Goal: Transaction & Acquisition: Purchase product/service

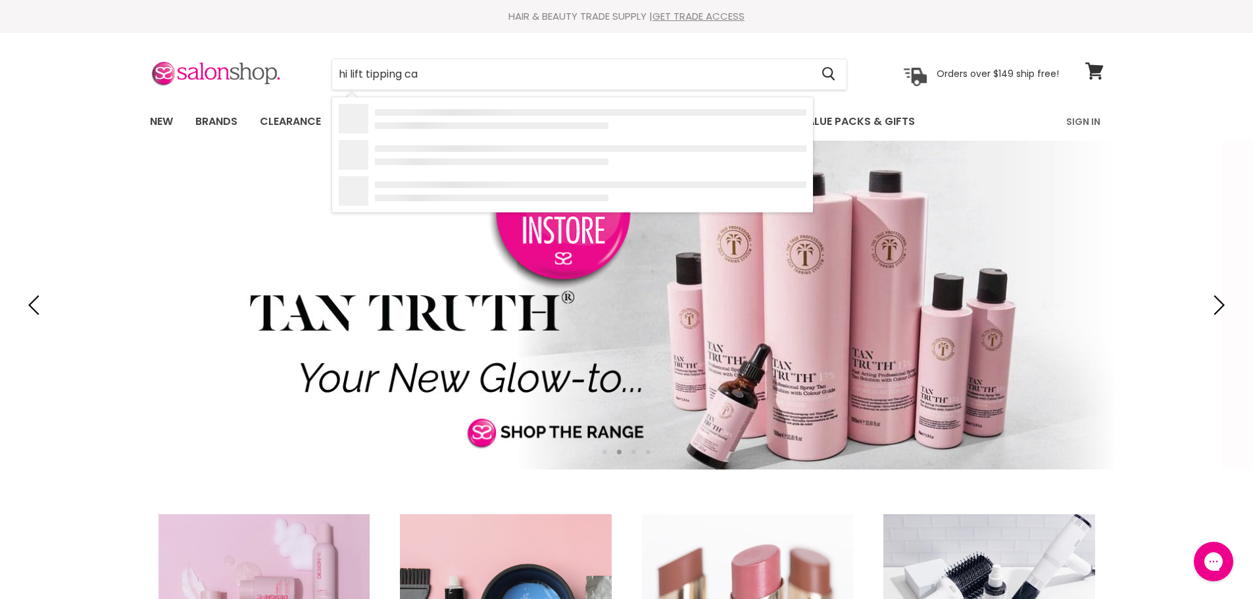
type input "hi lift tipping cap"
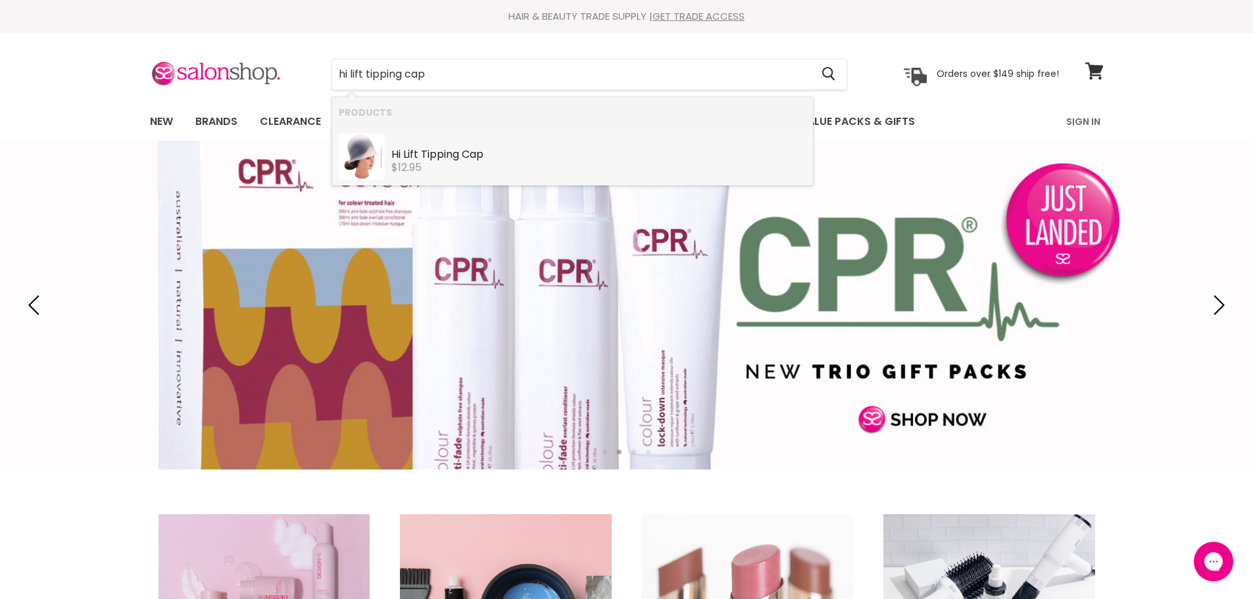
click at [446, 153] on b "Tipping" at bounding box center [440, 154] width 38 height 15
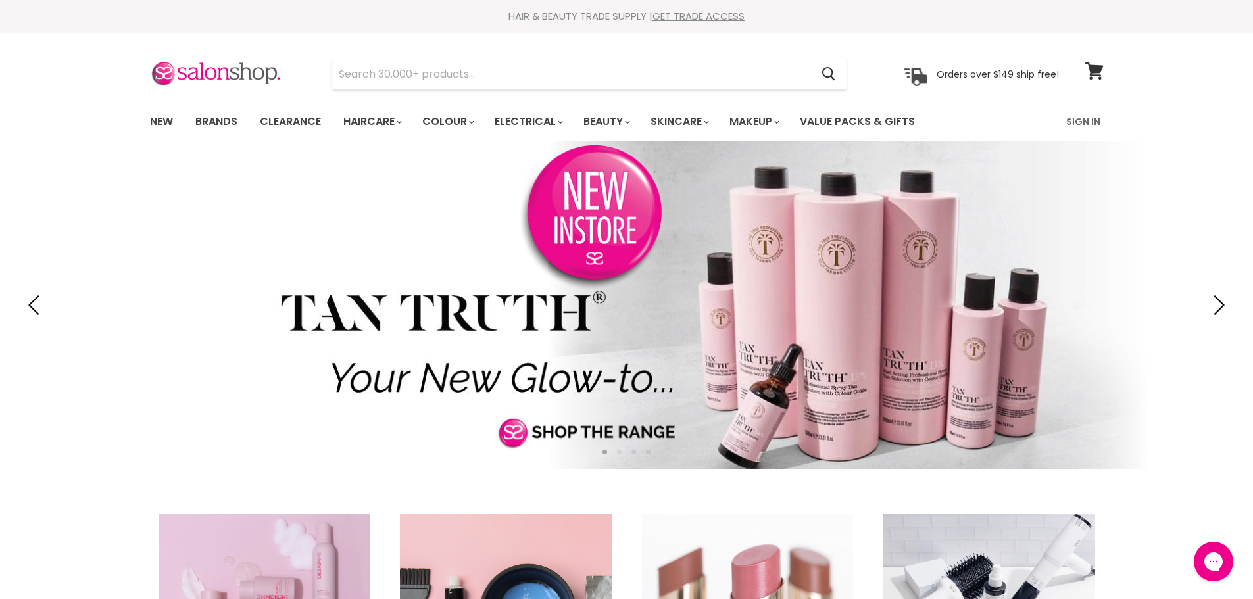
type input "Qiqi super soaker smoothing masque (old packaging)"
